Goal: Check status: Check status

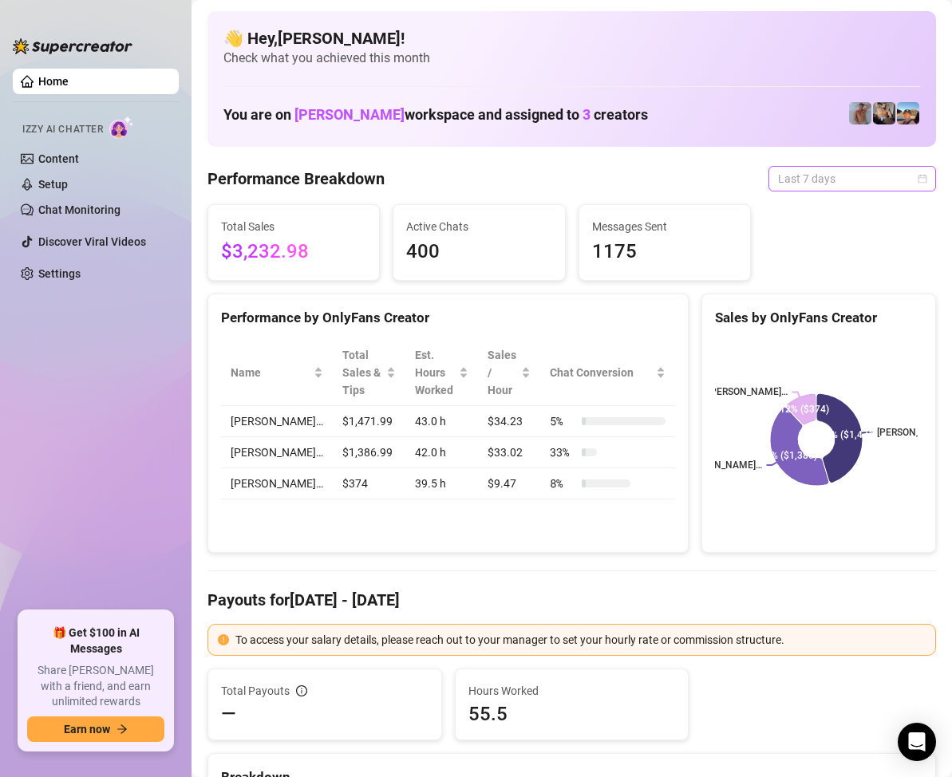
click at [917, 184] on div "Last 7 days" at bounding box center [853, 179] width 168 height 26
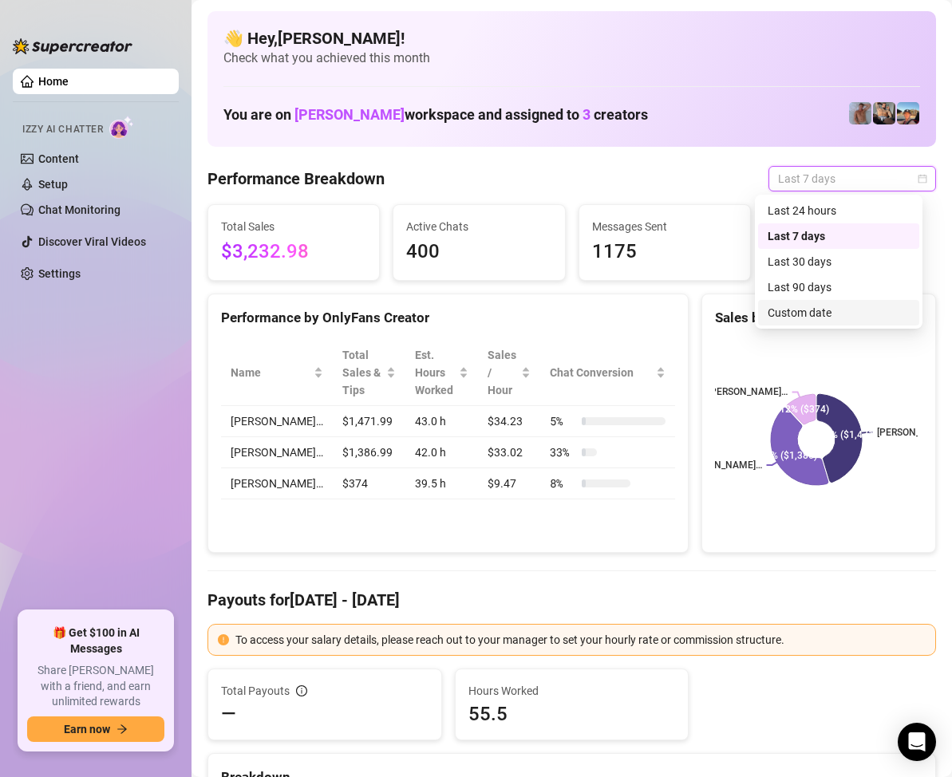
click at [821, 305] on div "Custom date" at bounding box center [839, 313] width 142 height 18
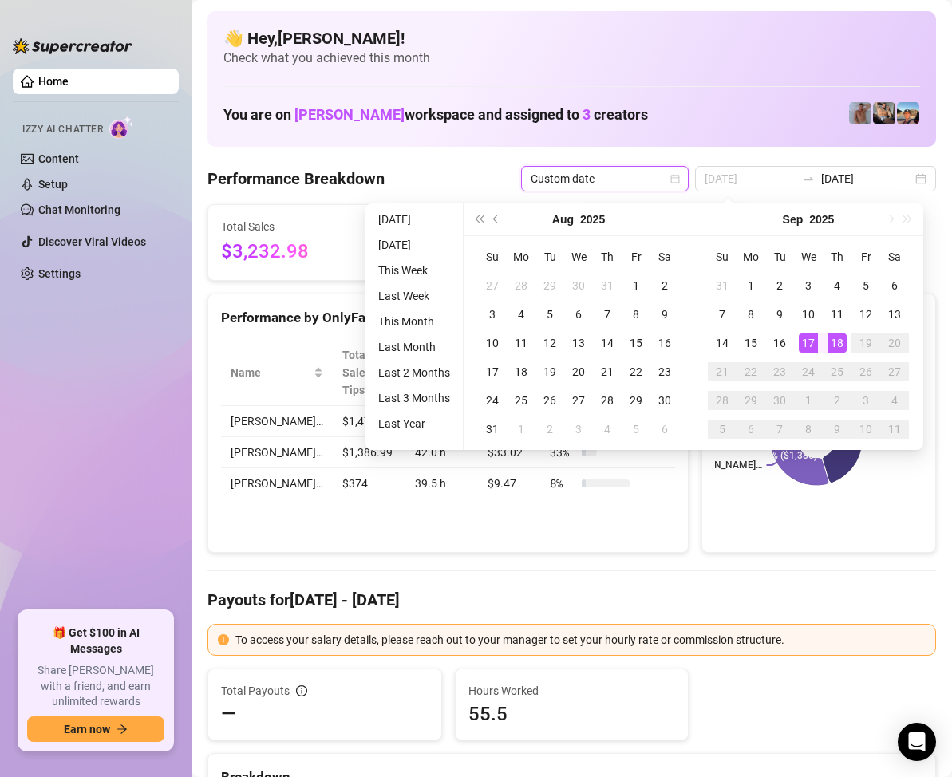
type input "[DATE]"
click at [841, 346] on div "18" at bounding box center [837, 343] width 19 height 19
click at [837, 342] on div "18" at bounding box center [837, 343] width 19 height 19
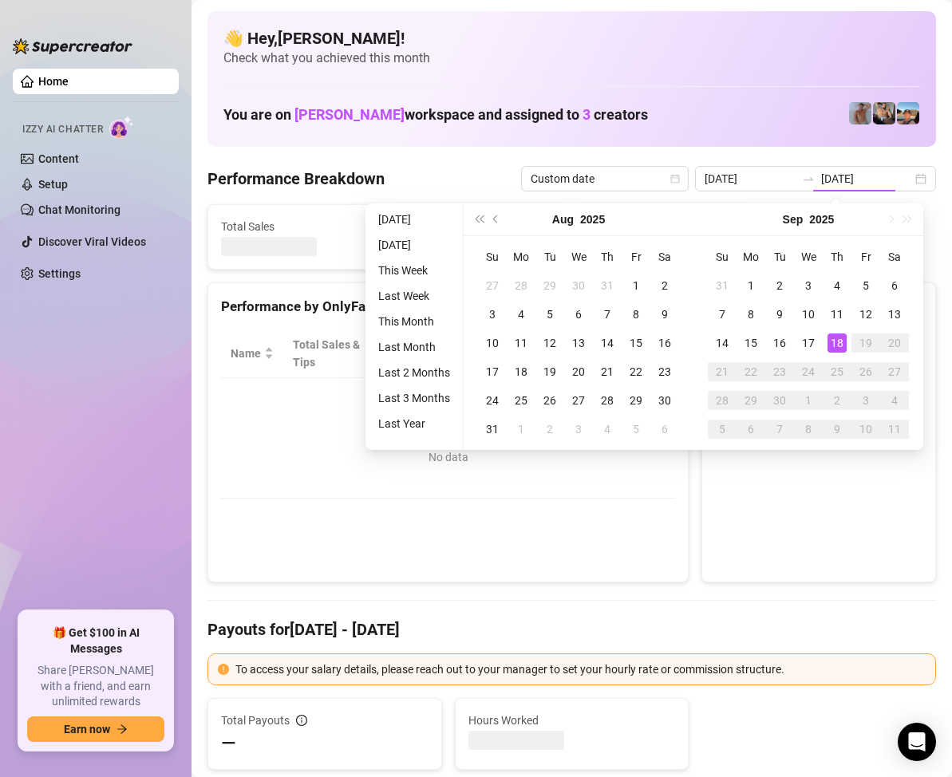
type input "[DATE]"
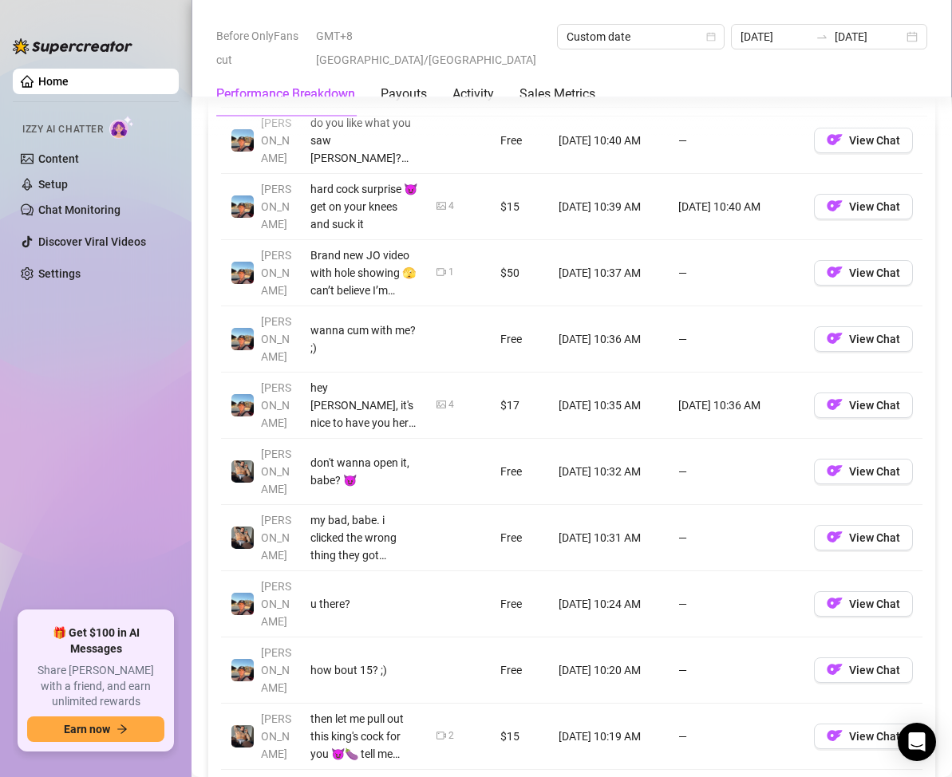
scroll to position [2075, 0]
